Goal: Navigation & Orientation: Find specific page/section

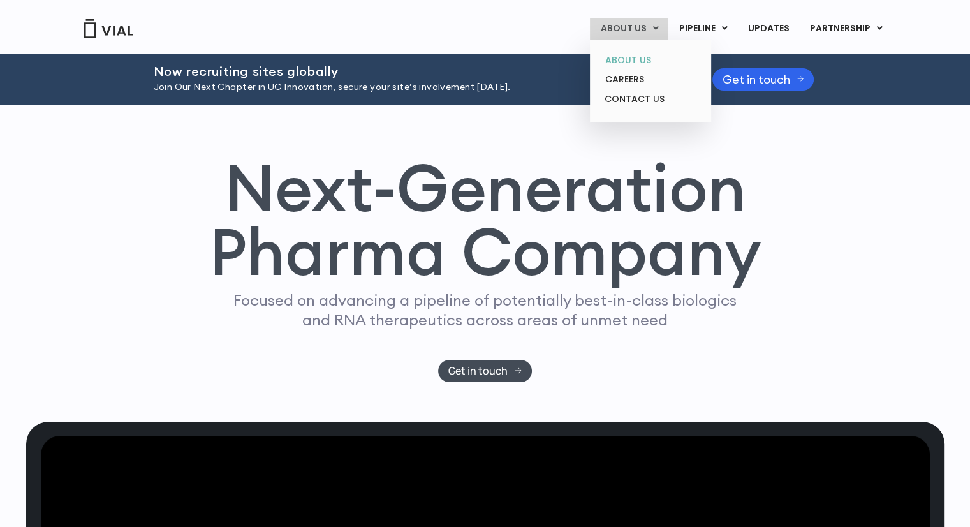
click at [635, 53] on link "ABOUT US" at bounding box center [650, 60] width 112 height 20
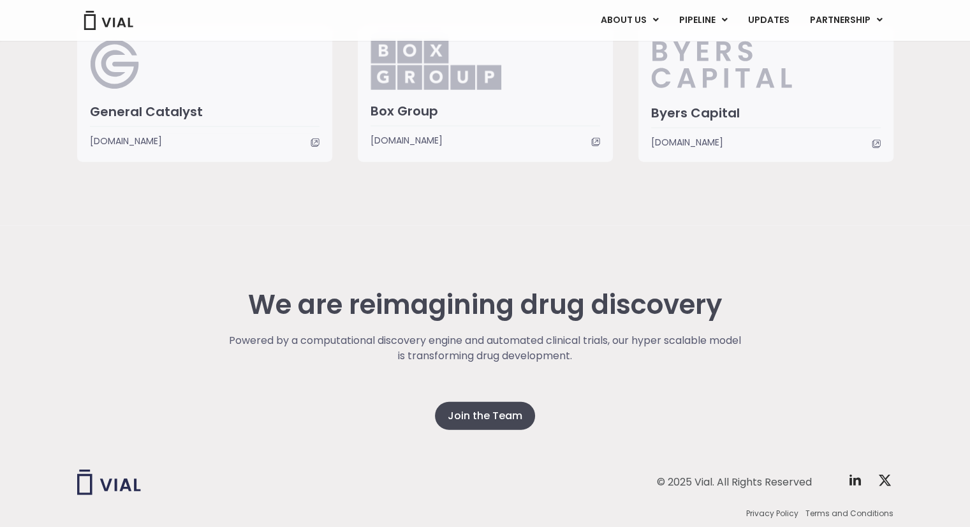
scroll to position [3147, 0]
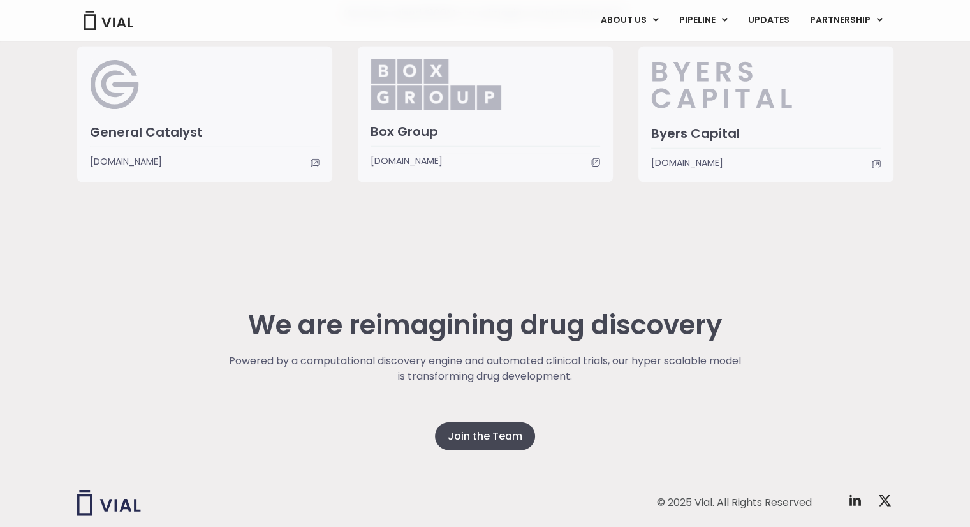
click at [117, 508] on img at bounding box center [109, 502] width 64 height 25
